Goal: Task Accomplishment & Management: Manage account settings

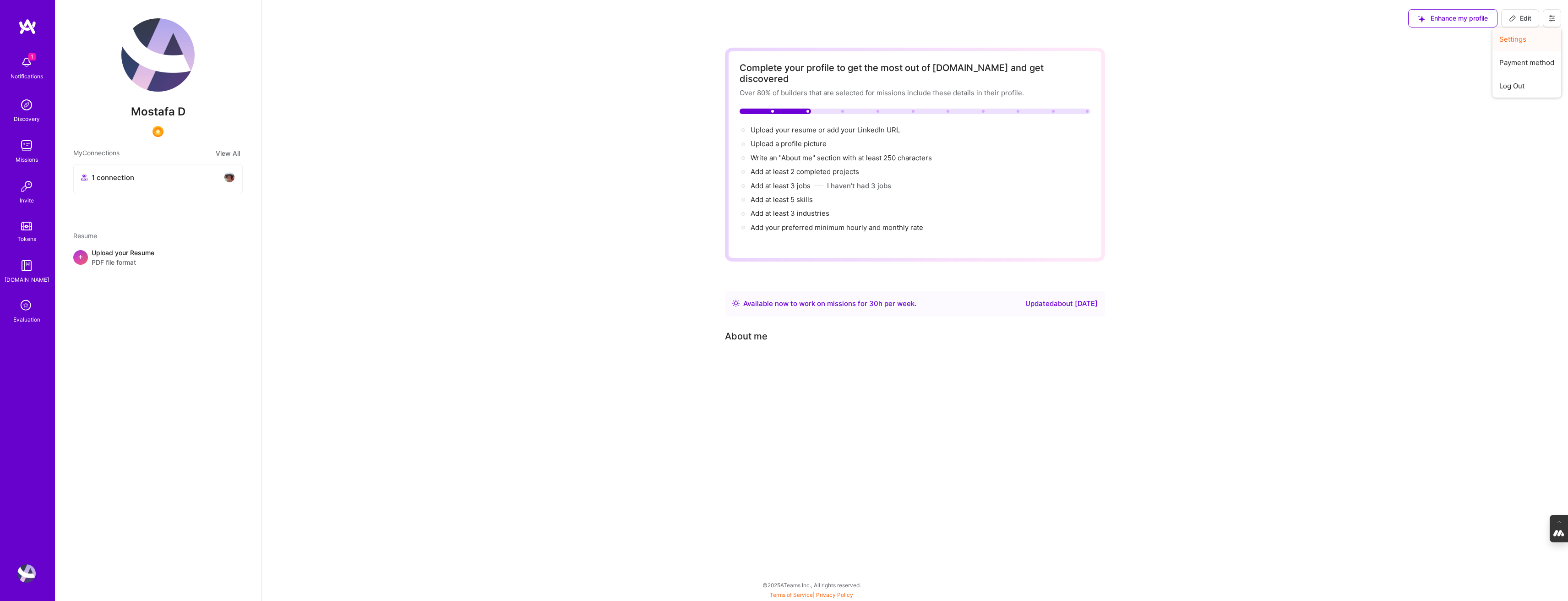
click at [1525, 43] on button "Settings" at bounding box center [1527, 39] width 69 height 23
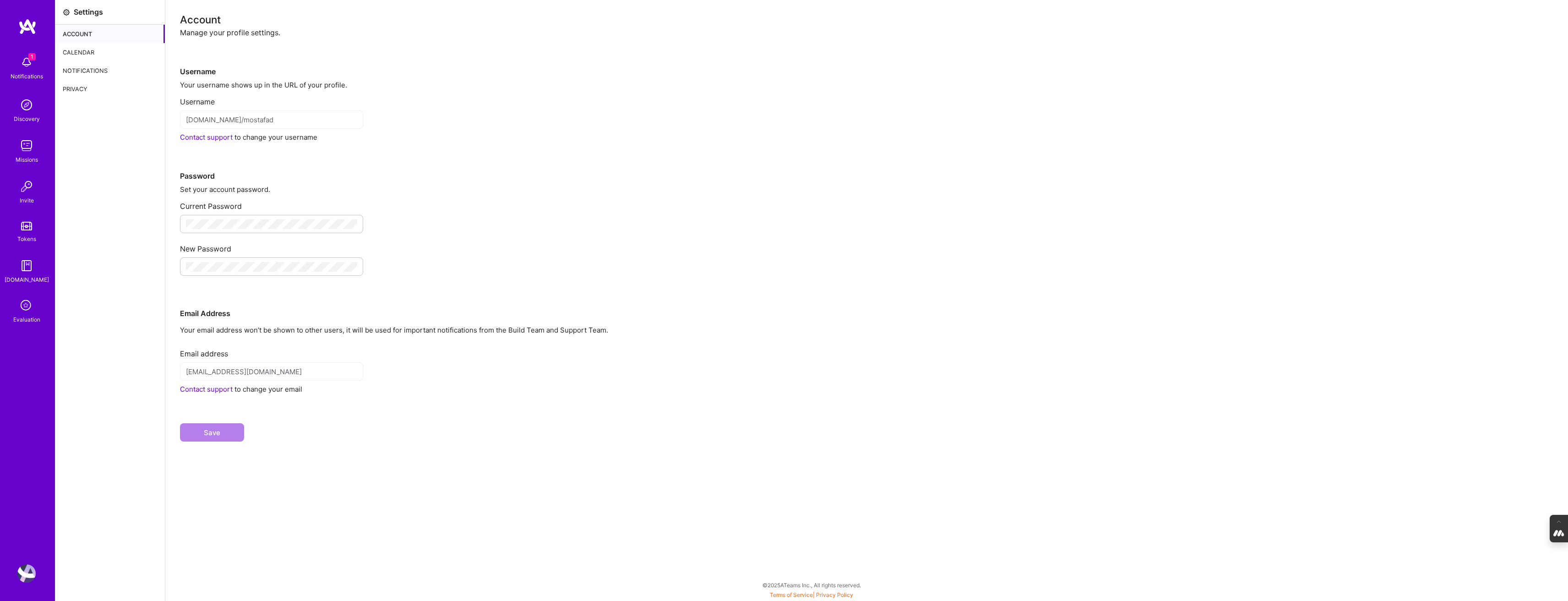
click at [93, 55] on div "Calendar" at bounding box center [110, 52] width 110 height 18
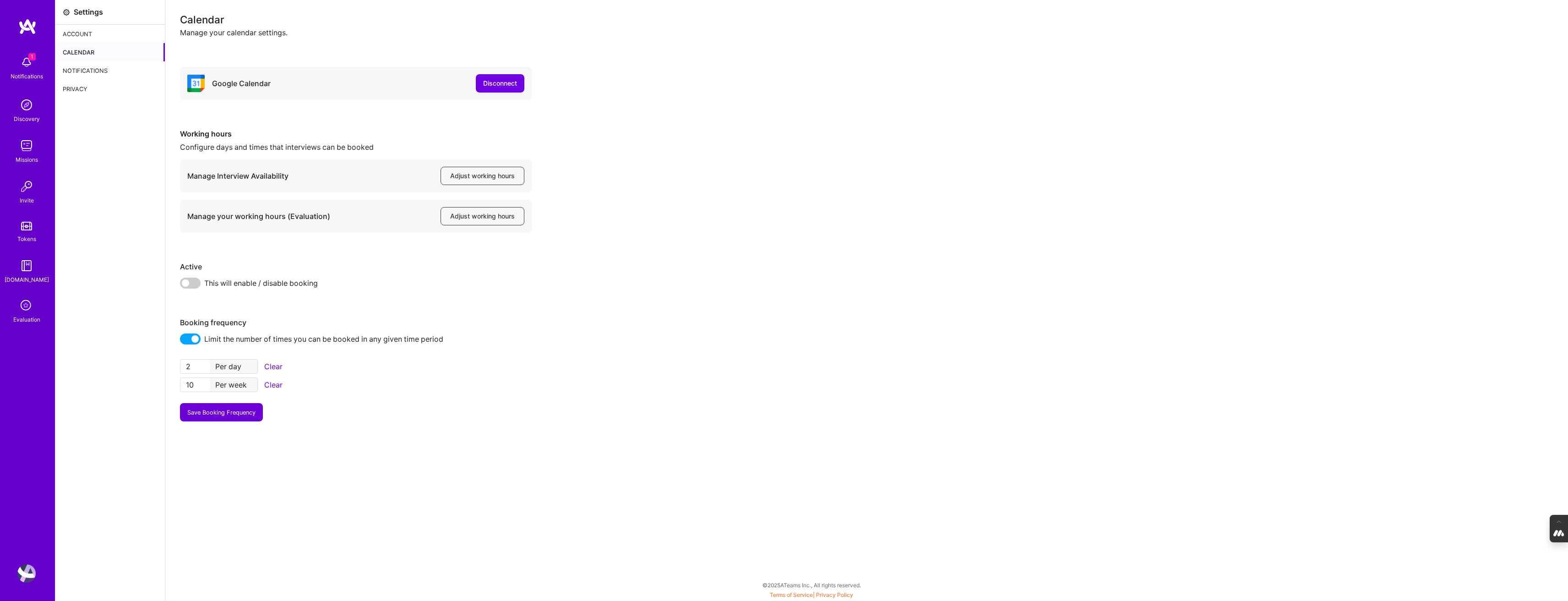
click at [26, 571] on img at bounding box center [27, 574] width 18 height 18
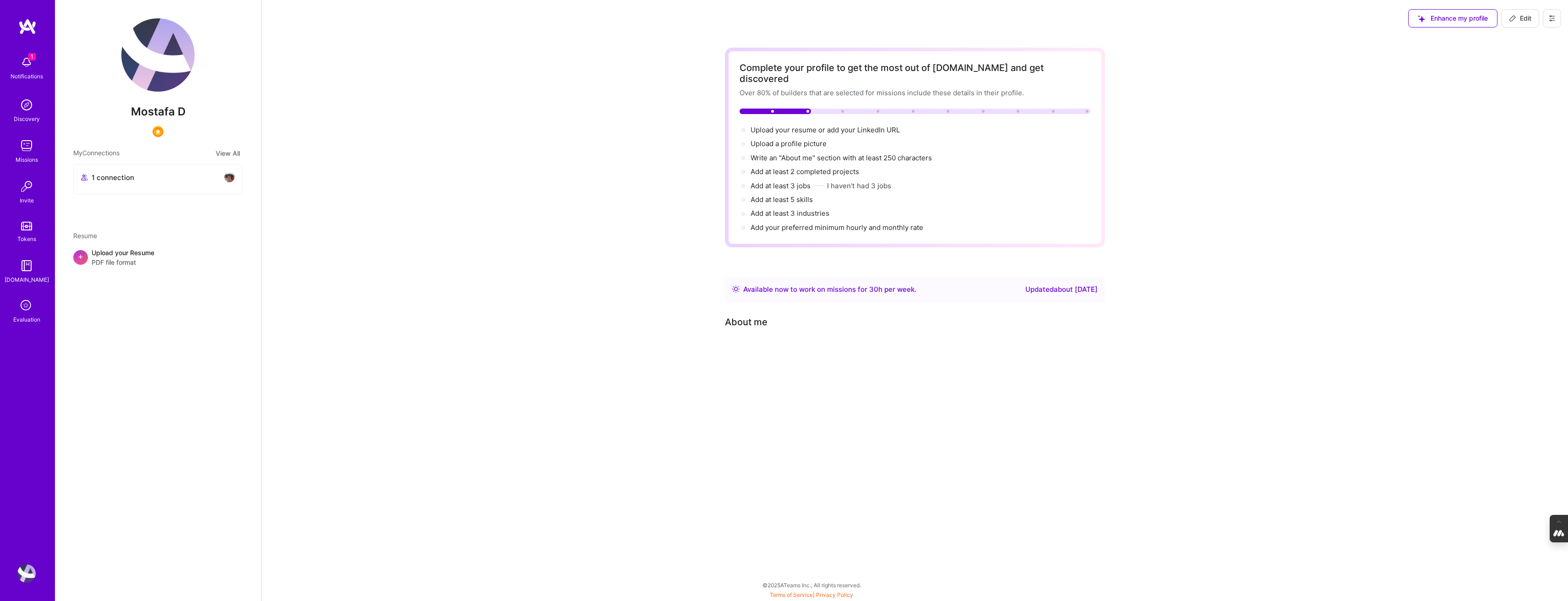
click at [1549, 16] on icon at bounding box center [1552, 18] width 7 height 7
click at [1519, 93] on button "Log Out" at bounding box center [1527, 86] width 69 height 23
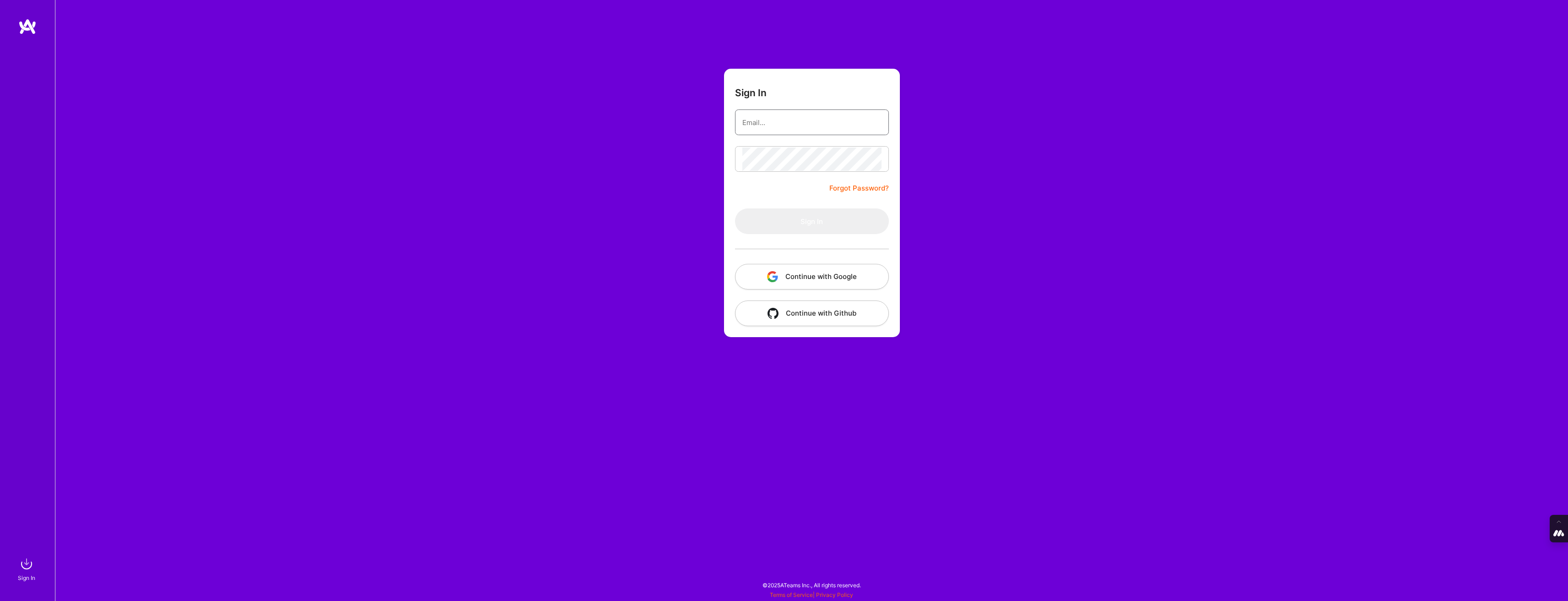
click at [818, 127] on input "email" at bounding box center [812, 122] width 139 height 23
type input "[PERSON_NAME][EMAIL_ADDRESS][DOMAIN_NAME]"
click at [825, 278] on button "Continue with Google" at bounding box center [812, 276] width 154 height 26
